Goal: Task Accomplishment & Management: Use online tool/utility

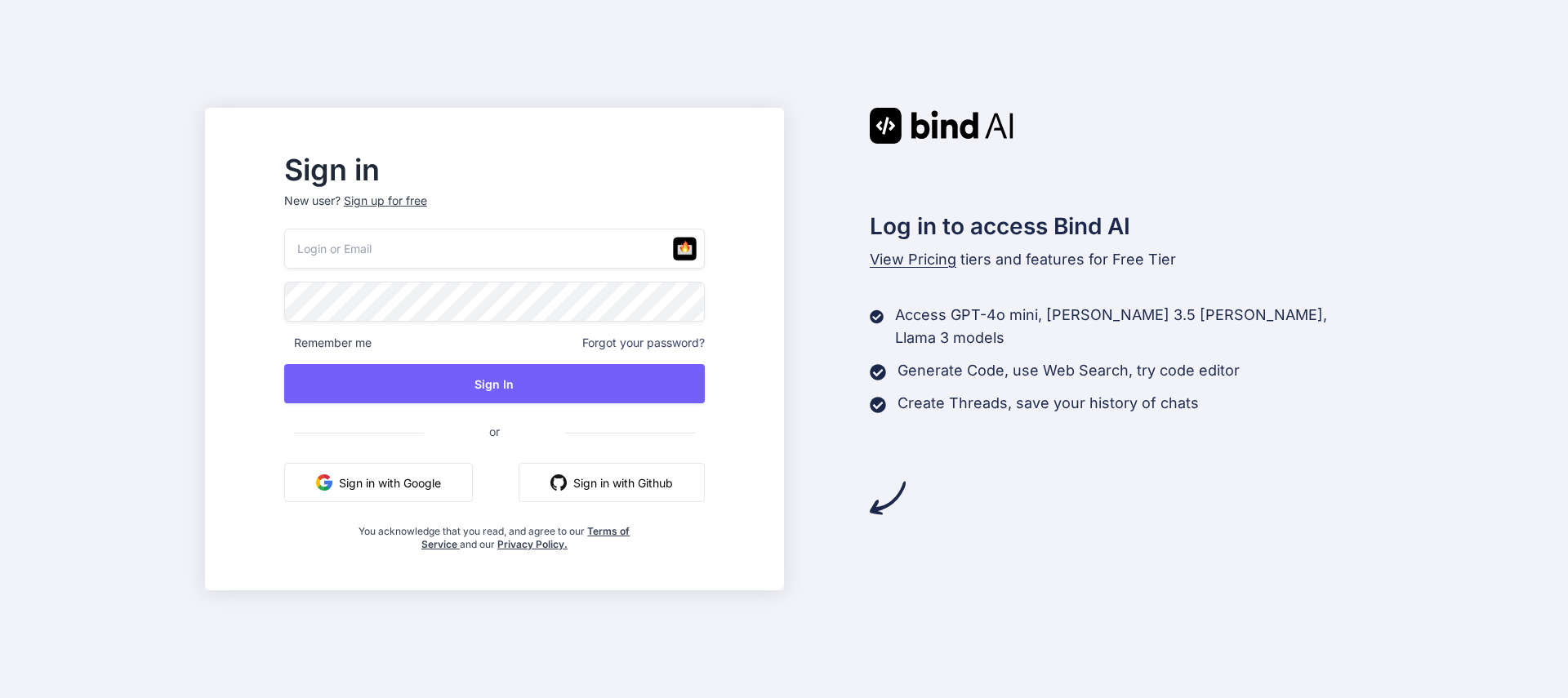
type input "geauxhardermedia@gmail.com"
click at [456, 471] on button "Sign in with Google" at bounding box center [379, 483] width 189 height 39
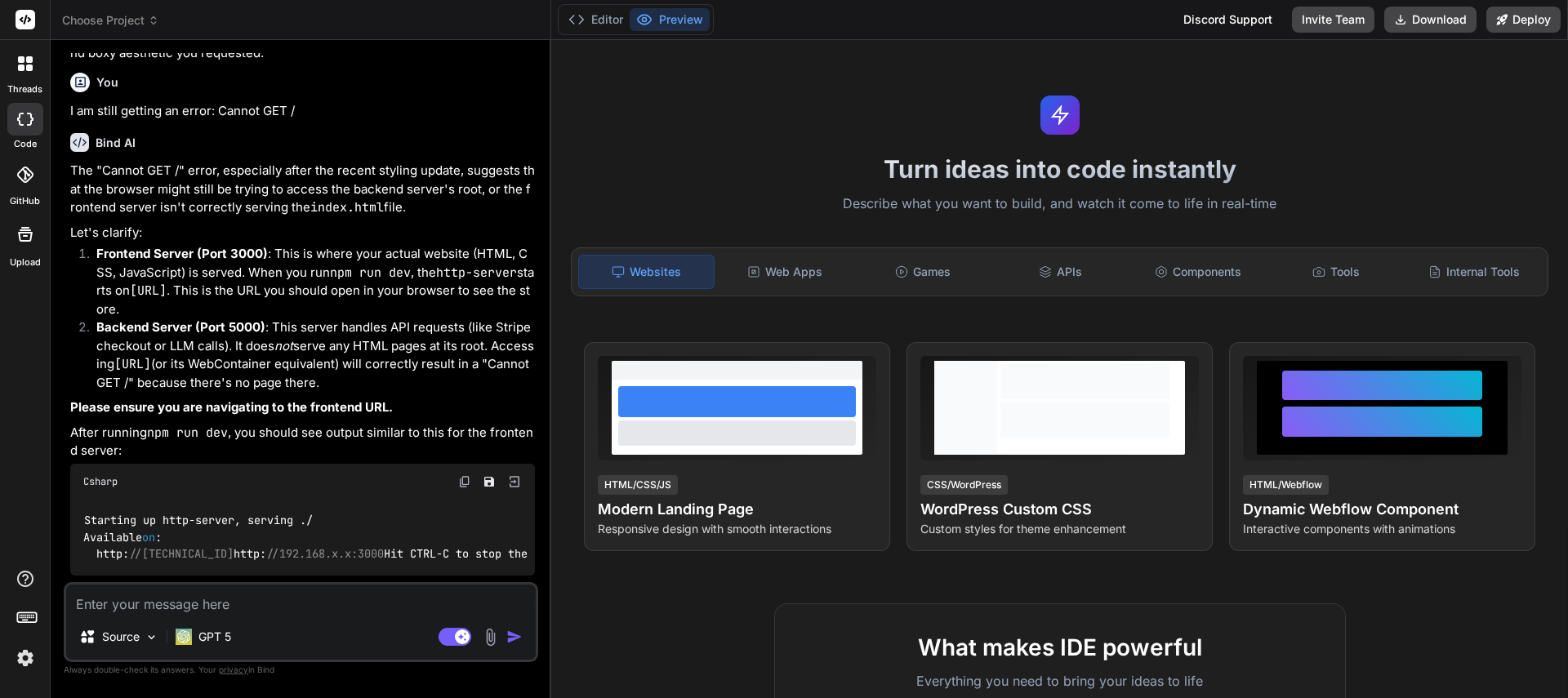
scroll to position [2442, 0]
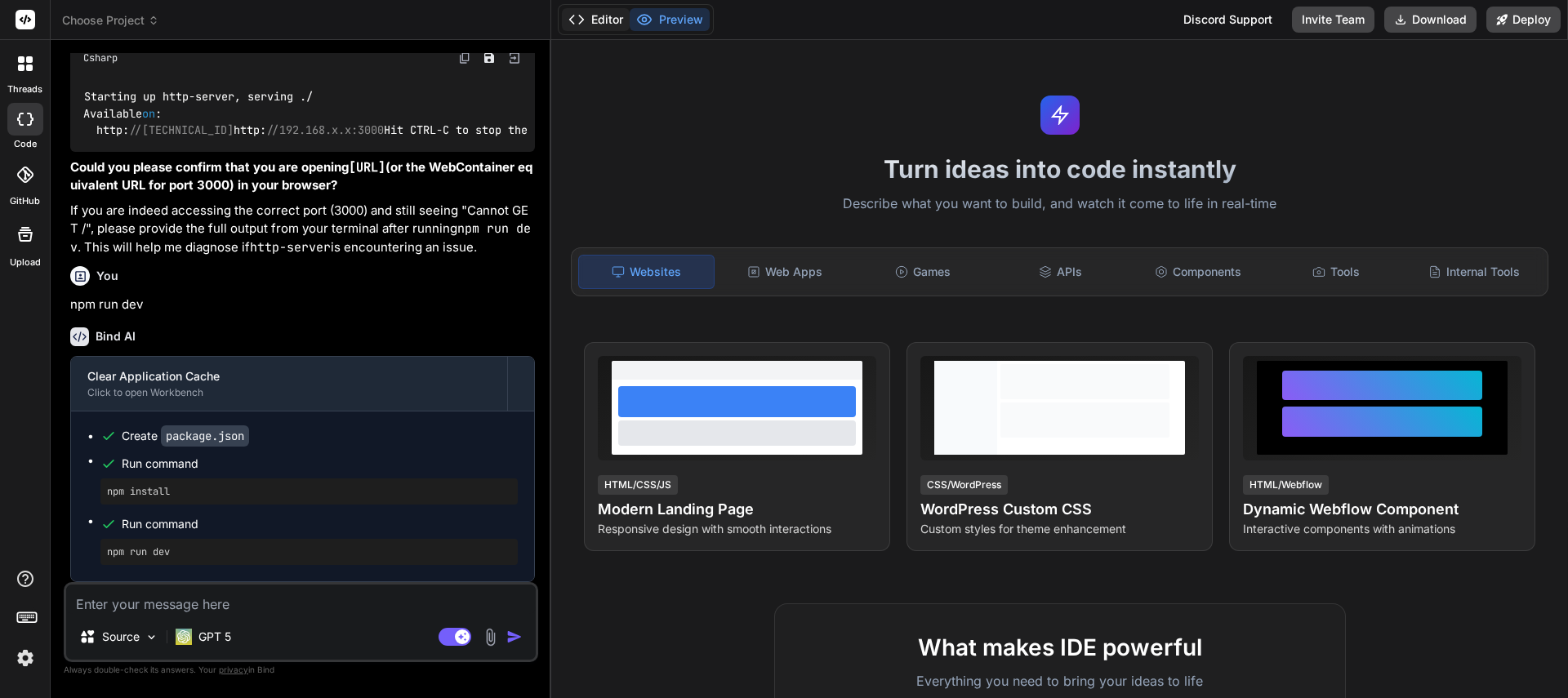
click at [597, 29] on button "Editor" at bounding box center [596, 20] width 67 height 22
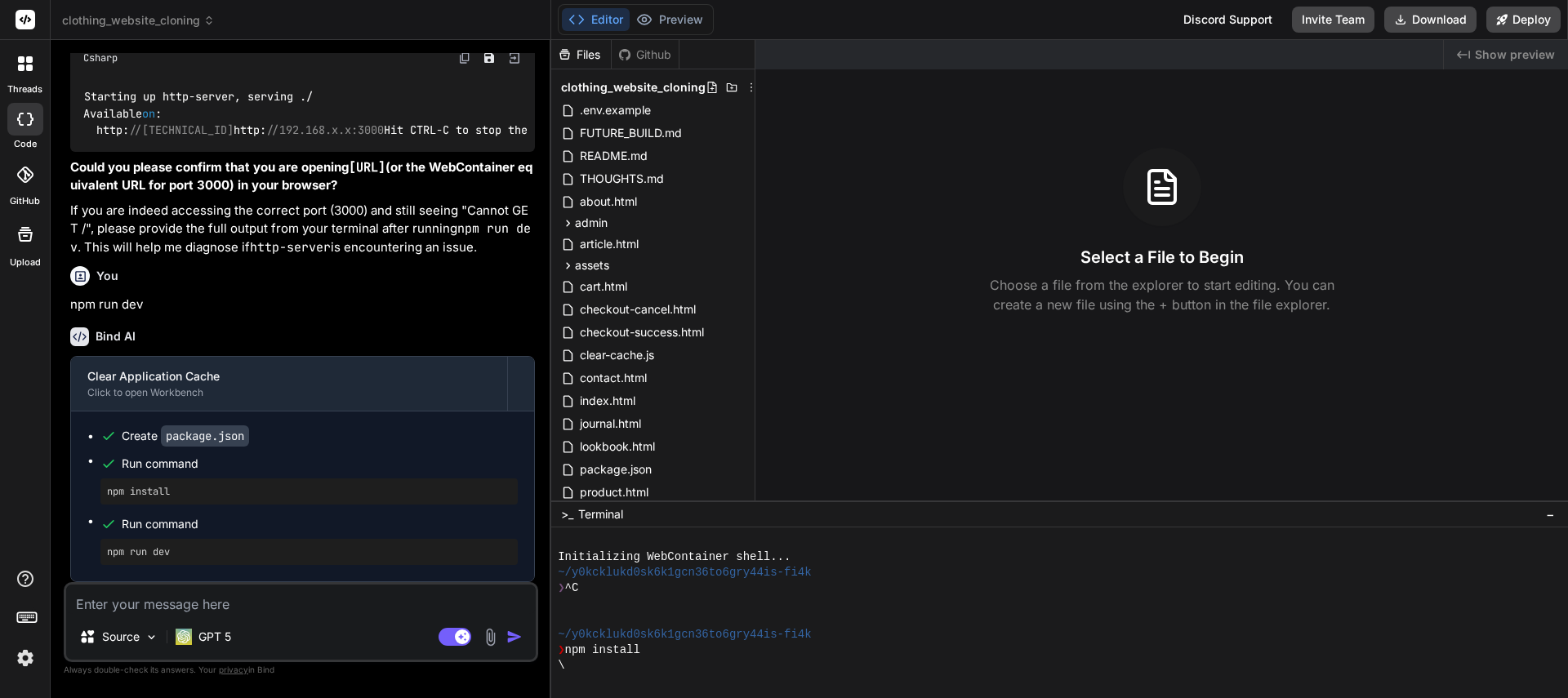
scroll to position [94, 0]
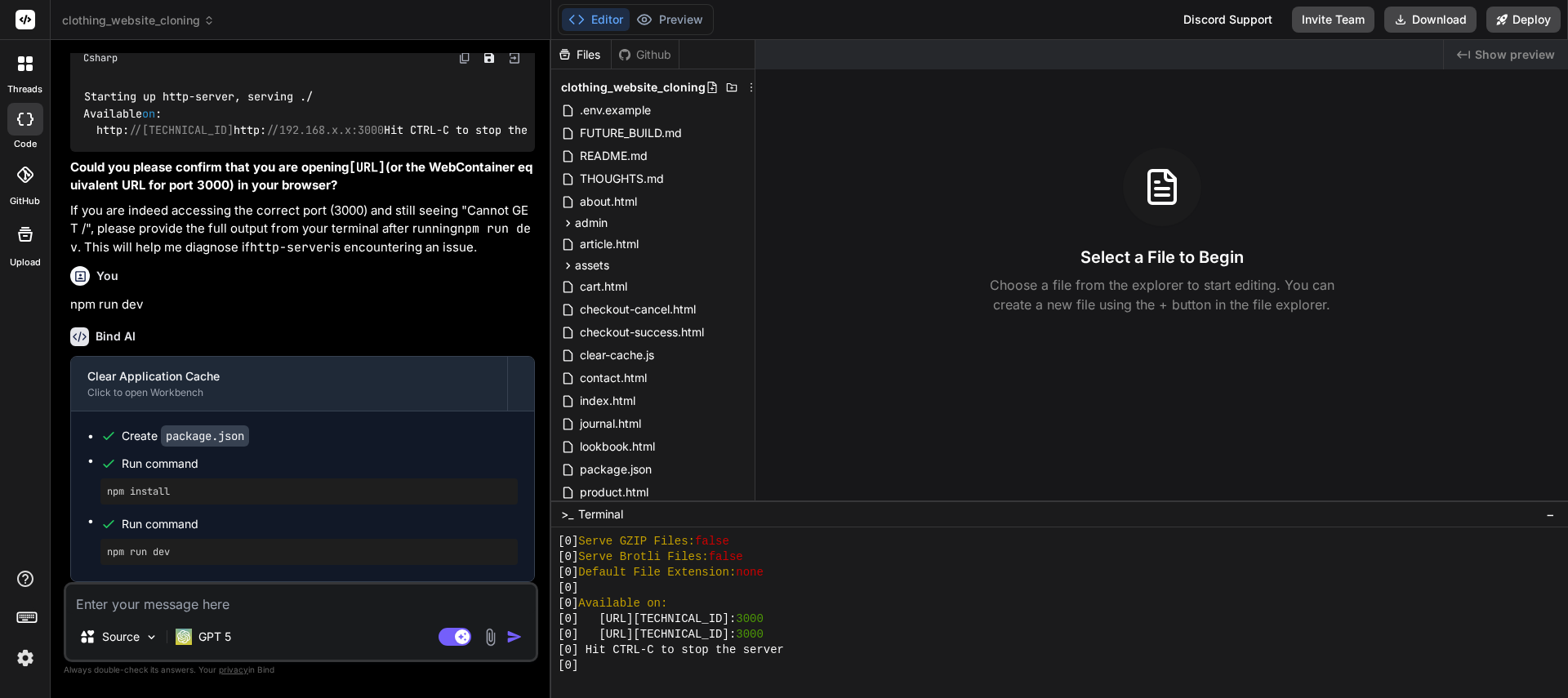
type textarea "x"
